Goal: Ask a question

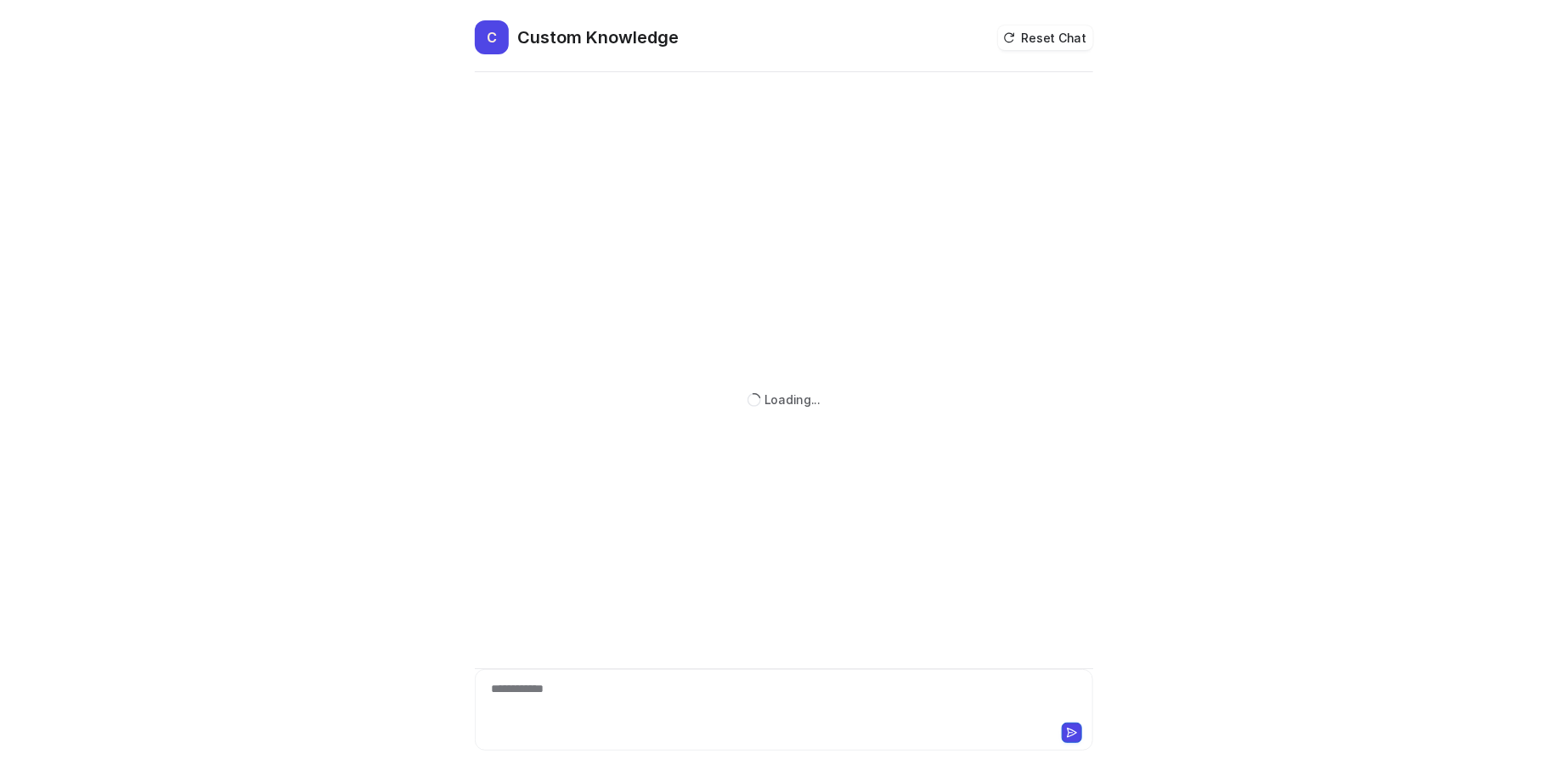
click at [618, 686] on div "**********" at bounding box center [784, 699] width 611 height 39
paste div
drag, startPoint x: 563, startPoint y: 678, endPoint x: 530, endPoint y: 697, distance: 38.1
click at [531, 699] on div "**********" at bounding box center [784, 699] width 611 height 39
click at [1066, 729] on icon at bounding box center [1072, 732] width 12 height 12
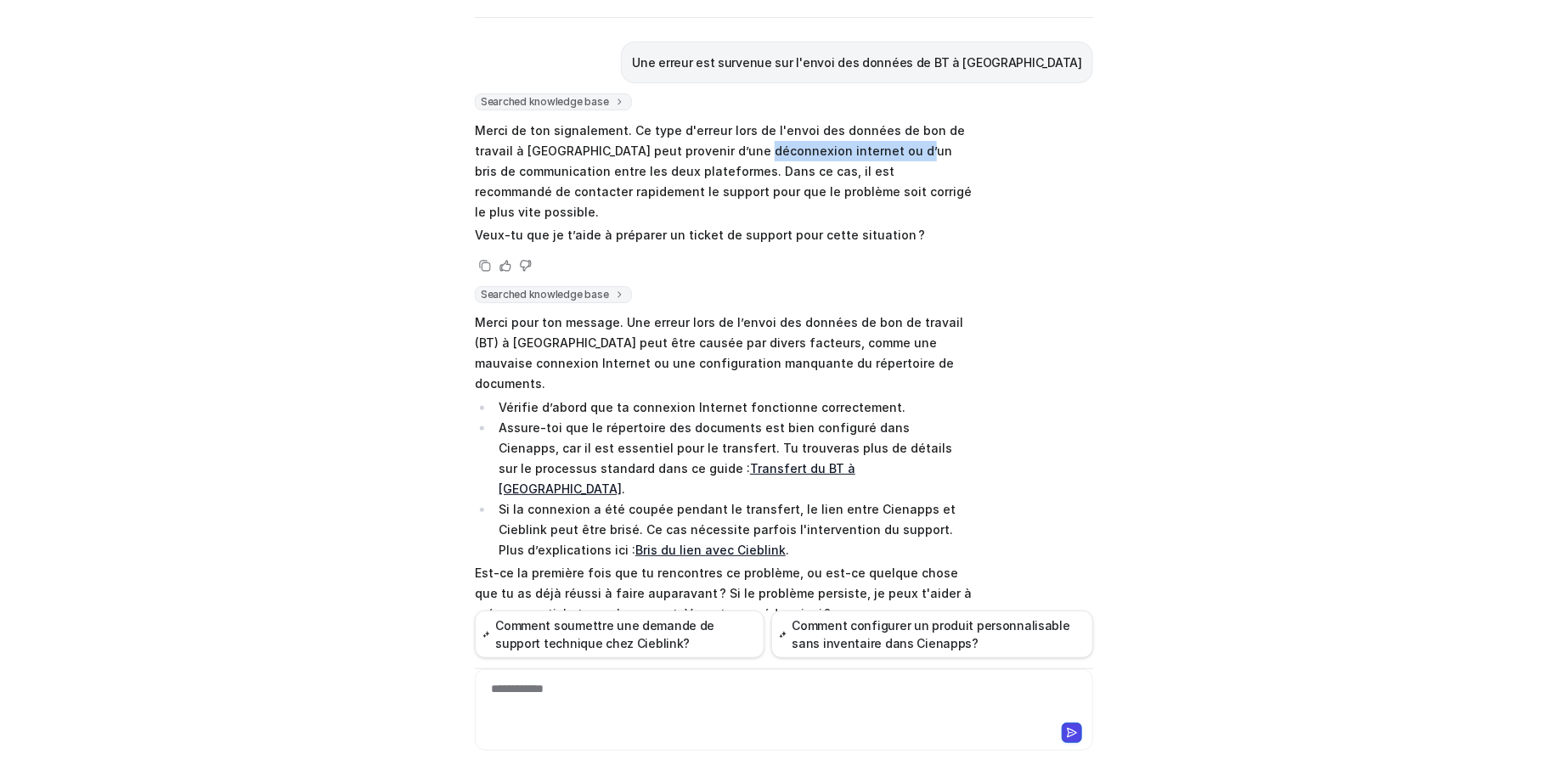
drag, startPoint x: 736, startPoint y: 143, endPoint x: 876, endPoint y: 151, distance: 140.2
click at [876, 151] on p "Merci de ton signalement. Ce type d'erreur lors de l'envoi des données de bon d…" at bounding box center [723, 171] width 497 height 102
click at [561, 176] on p "Merci de ton signalement. Ce type d'erreur lors de l'envoi des données de bon d…" at bounding box center [723, 171] width 497 height 102
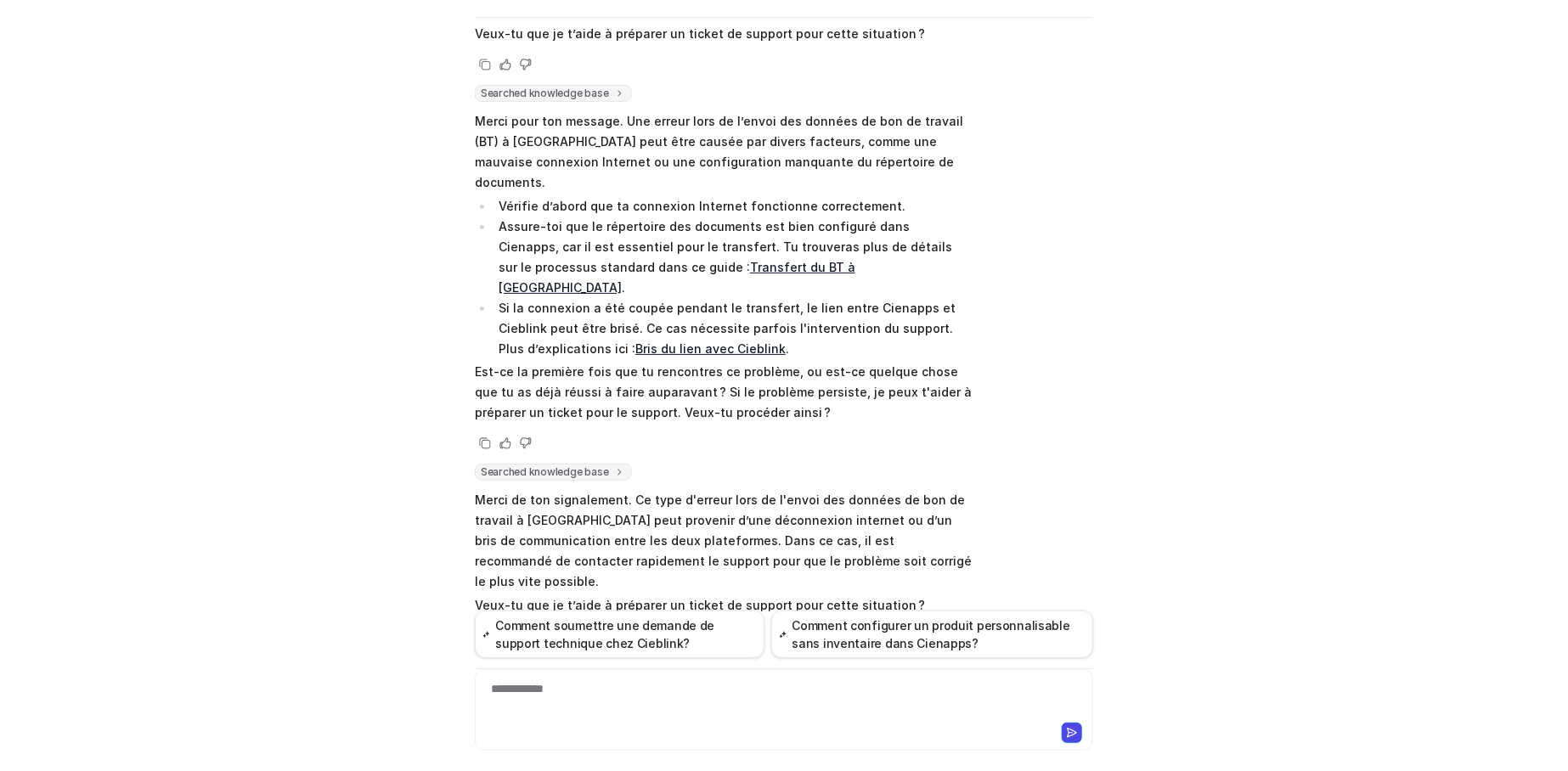
scroll to position [226, 0]
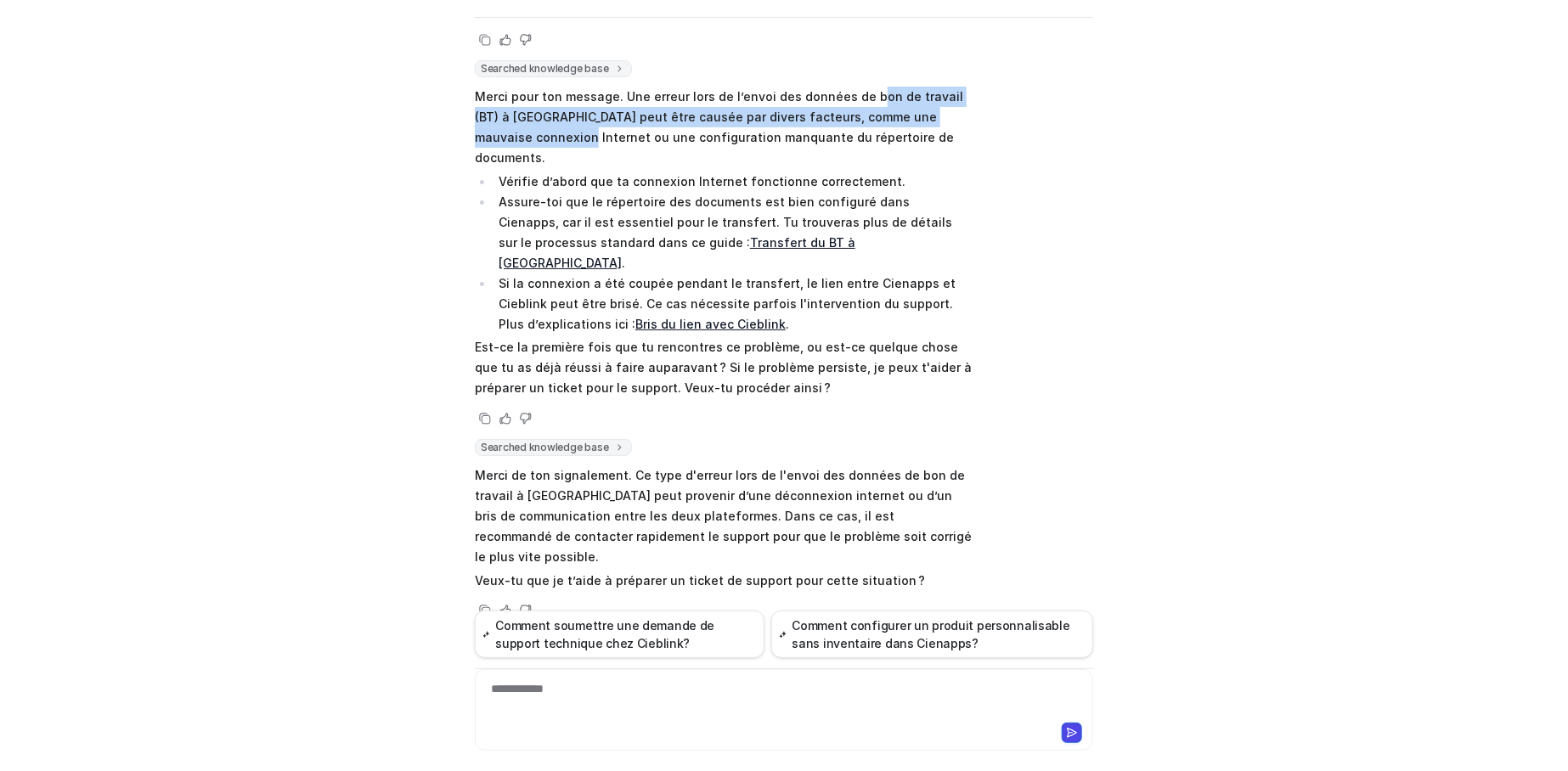
drag, startPoint x: 964, startPoint y: 71, endPoint x: 988, endPoint y: 92, distance: 31.9
click at [988, 92] on div "Searched knowledge base search_queries : [ "erreur envoi données BT Cieblink", …" at bounding box center [784, 244] width 619 height 368
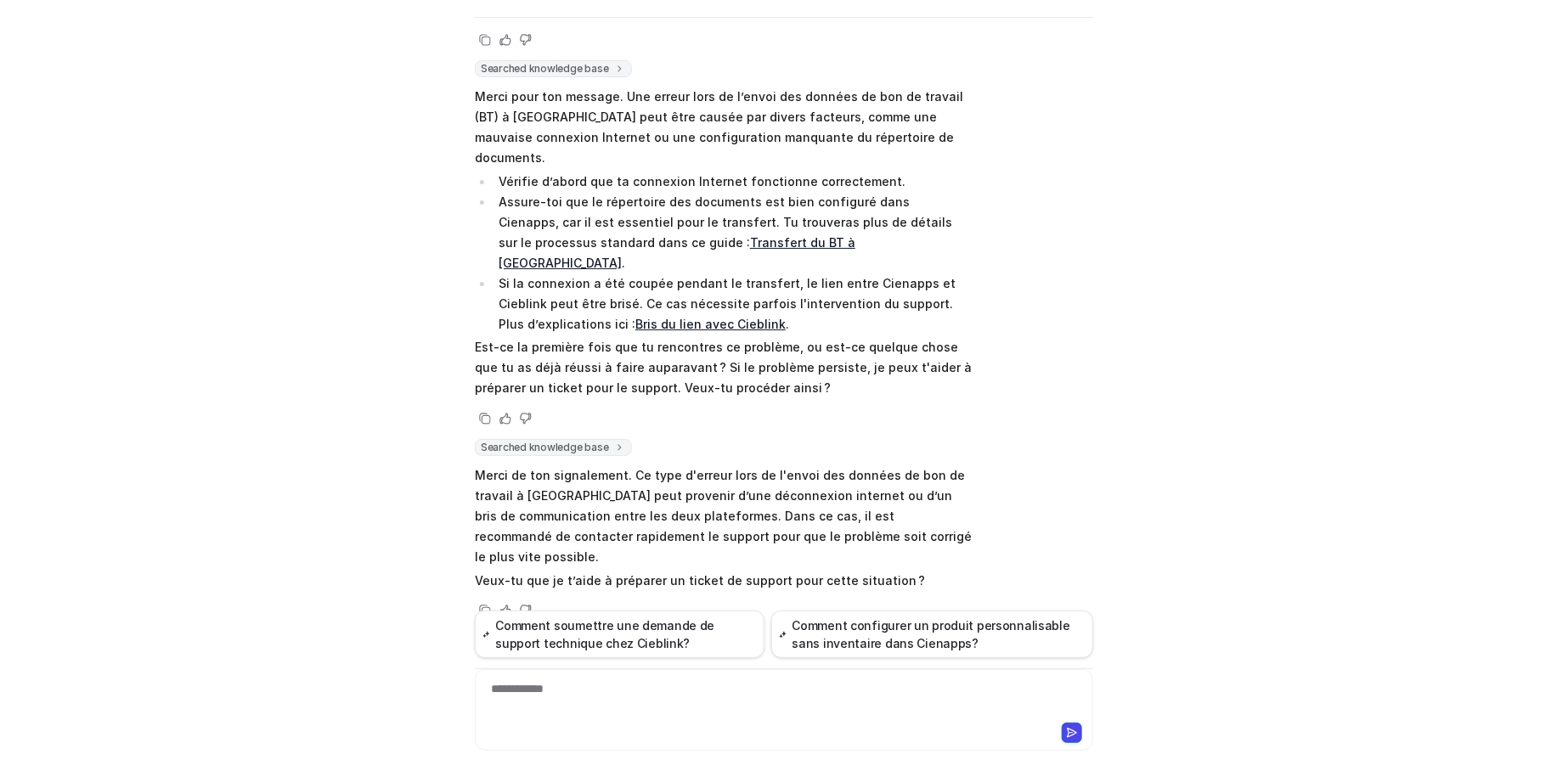
click at [880, 119] on p "Merci pour ton message. Une erreur lors de l’envoi des données de bon de travai…" at bounding box center [723, 127] width 497 height 82
